Goal: Transaction & Acquisition: Purchase product/service

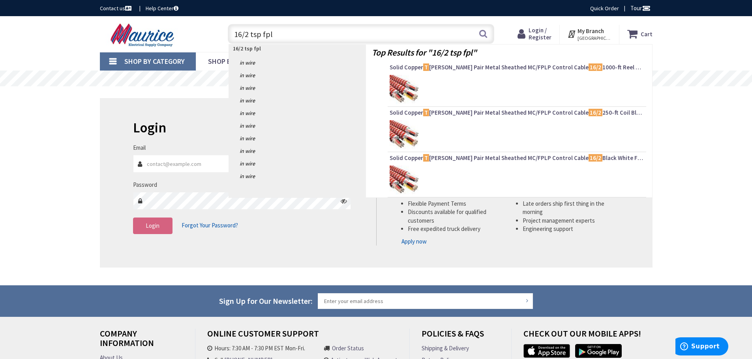
type input "16/2 tsp fplp"
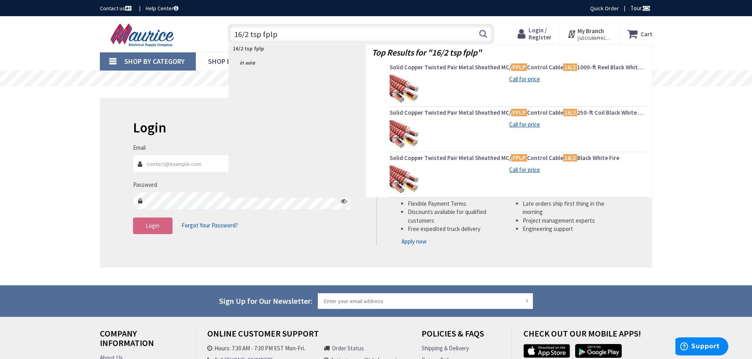
type input "[GEOGRAPHIC_DATA], [GEOGRAPHIC_DATA]"
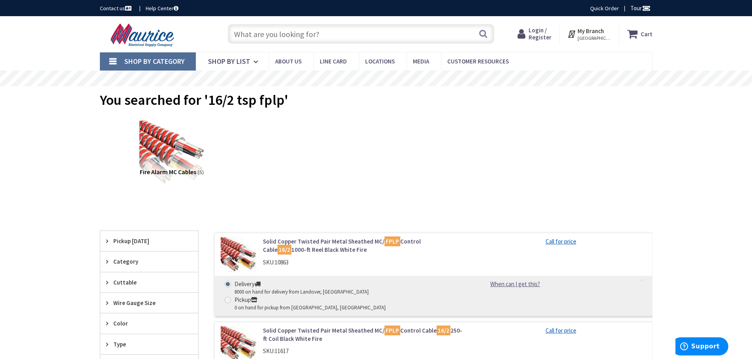
click at [284, 38] on input "text" at bounding box center [361, 34] width 266 height 20
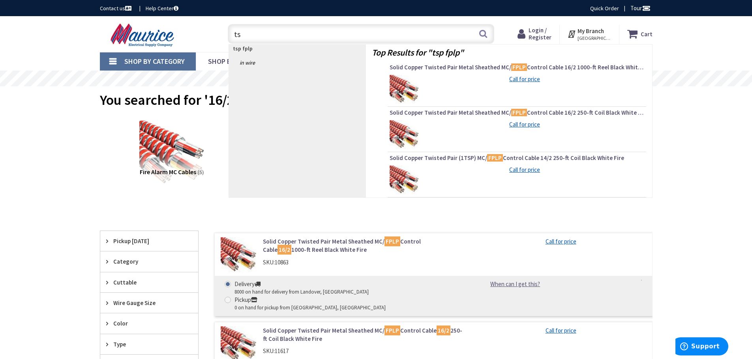
type input "t"
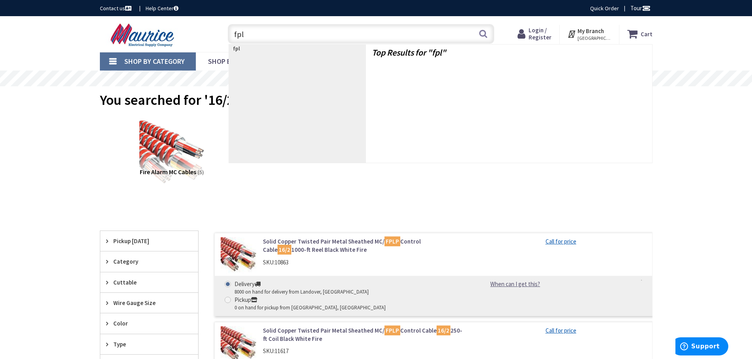
type input "fplp"
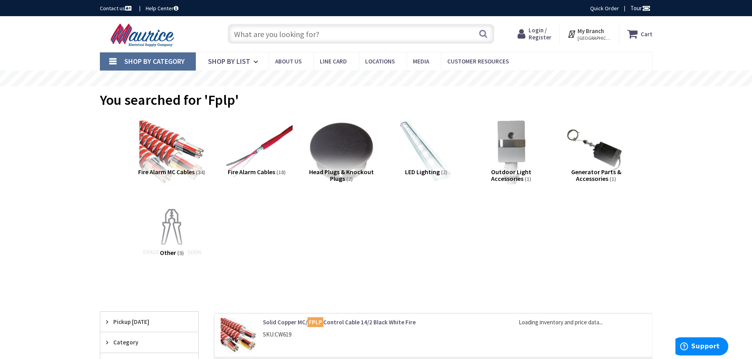
click at [264, 142] on img at bounding box center [256, 151] width 71 height 71
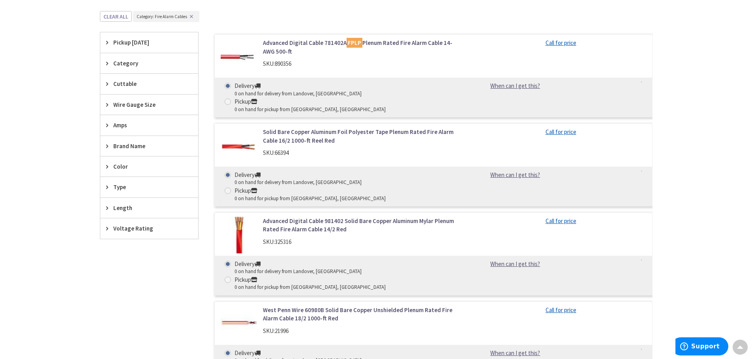
scroll to position [100, 0]
